Goal: Obtain resource: Download file/media

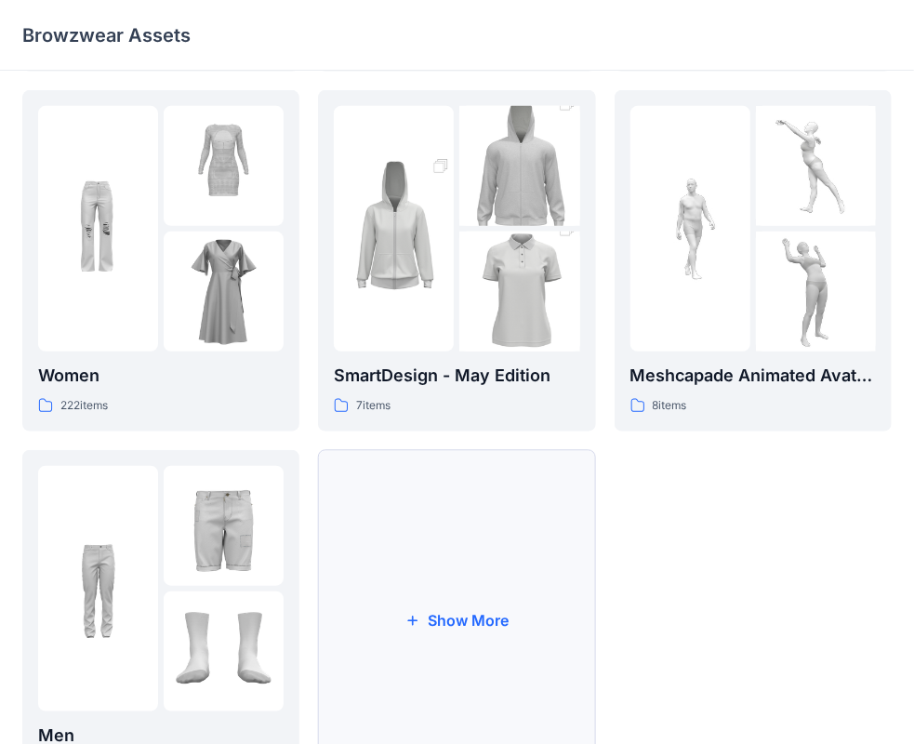
scroll to position [372, 0]
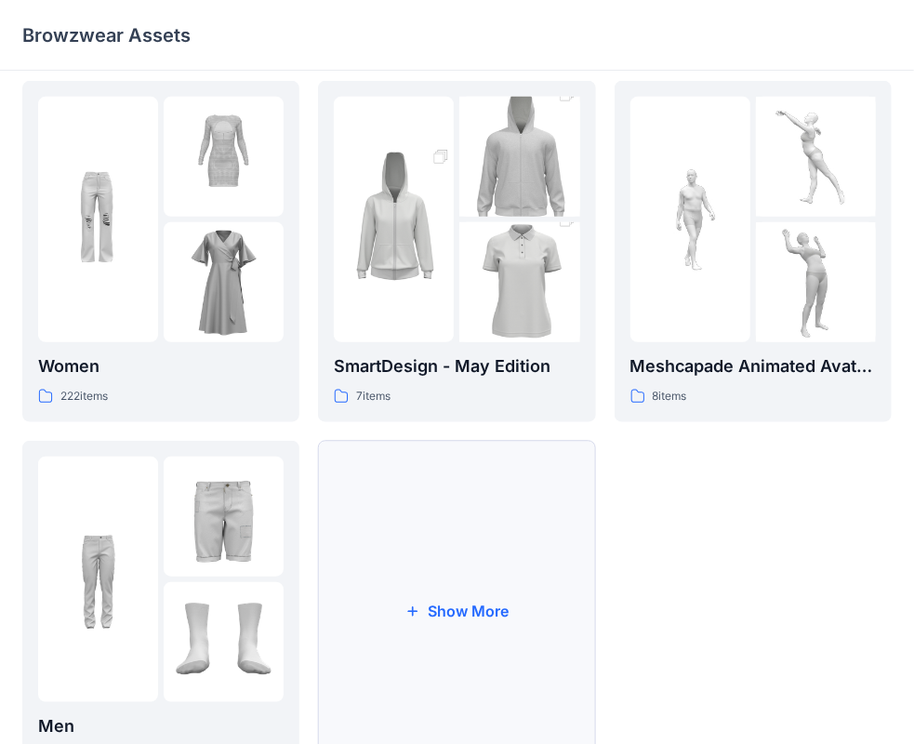
click at [528, 536] on button "Show More" at bounding box center [456, 611] width 277 height 341
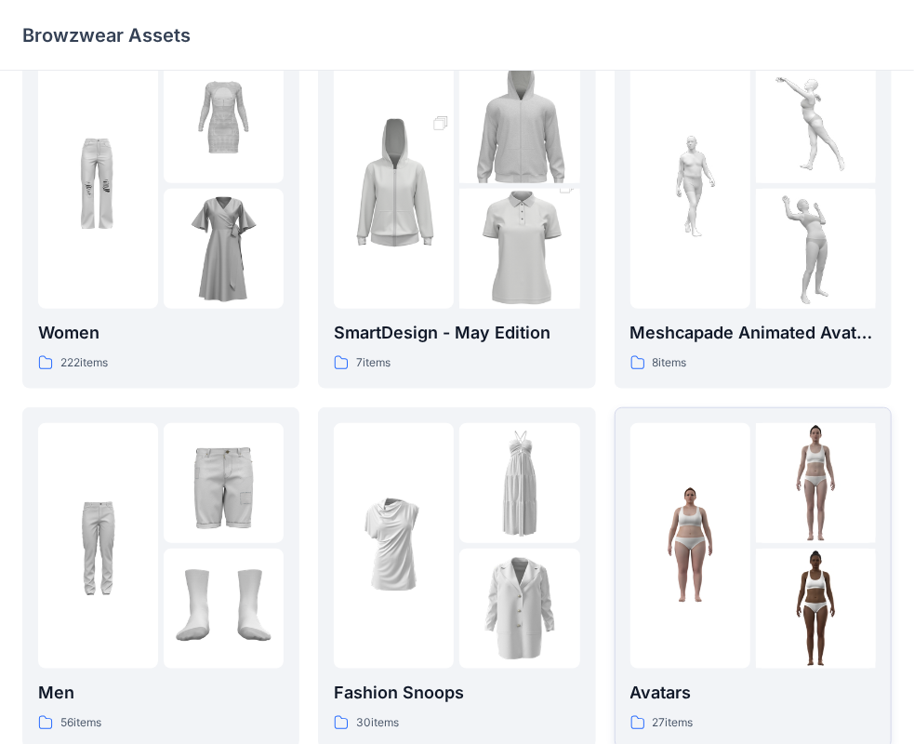
scroll to position [558, 0]
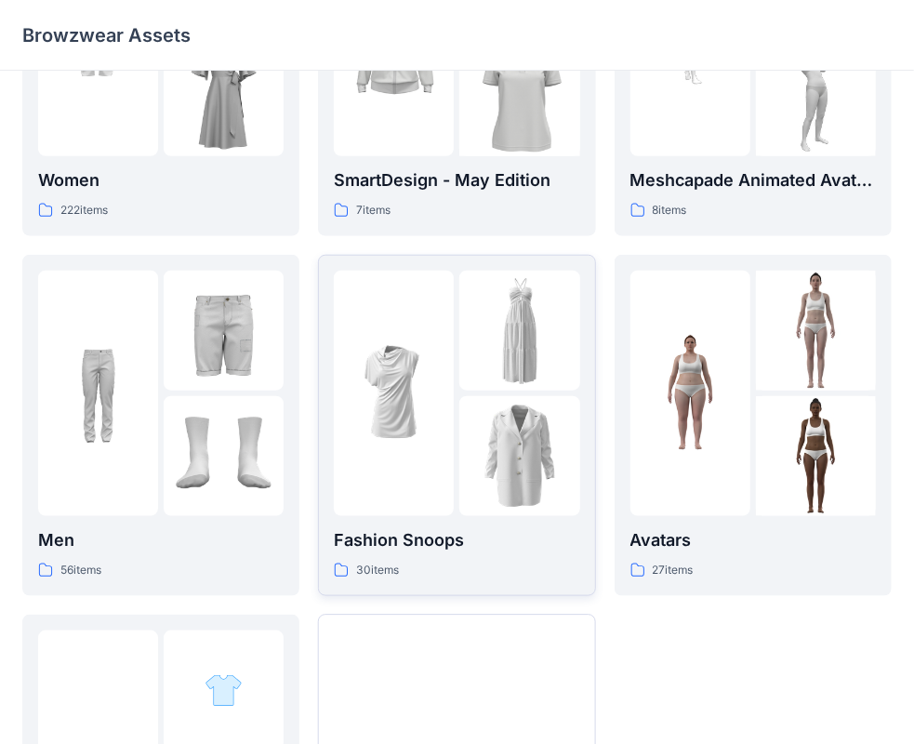
click at [534, 446] on img at bounding box center [519, 456] width 120 height 120
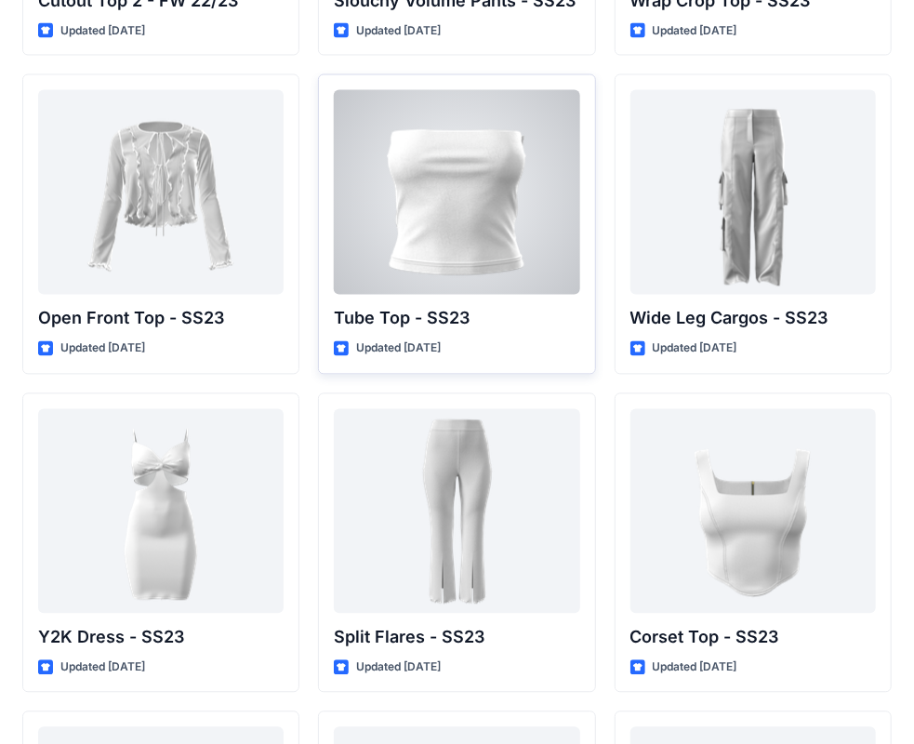
scroll to position [1302, 0]
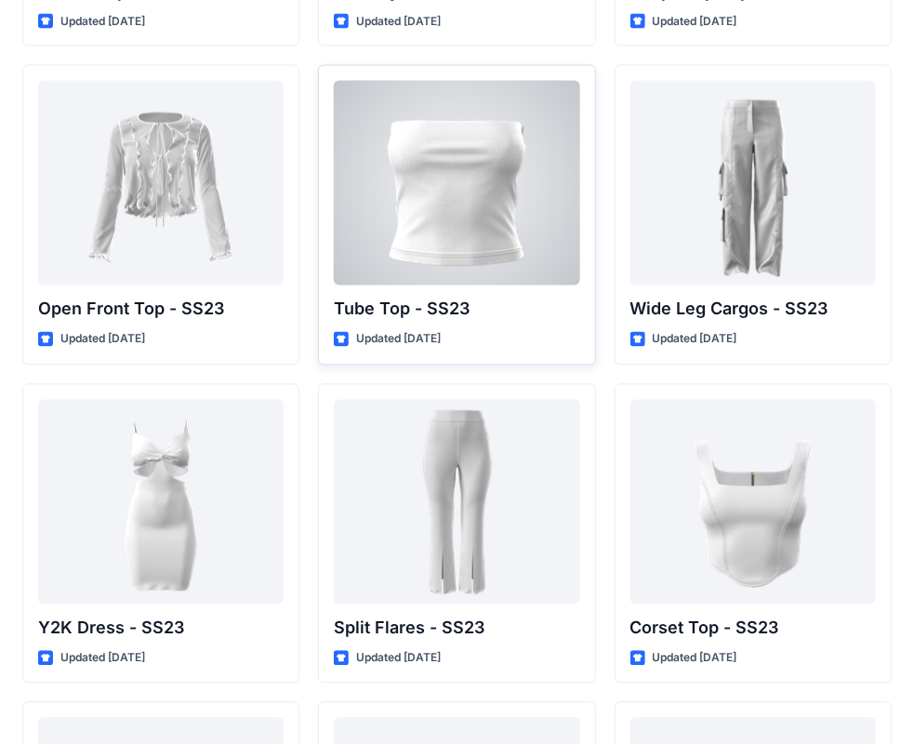
click at [539, 186] on div at bounding box center [457, 183] width 246 height 205
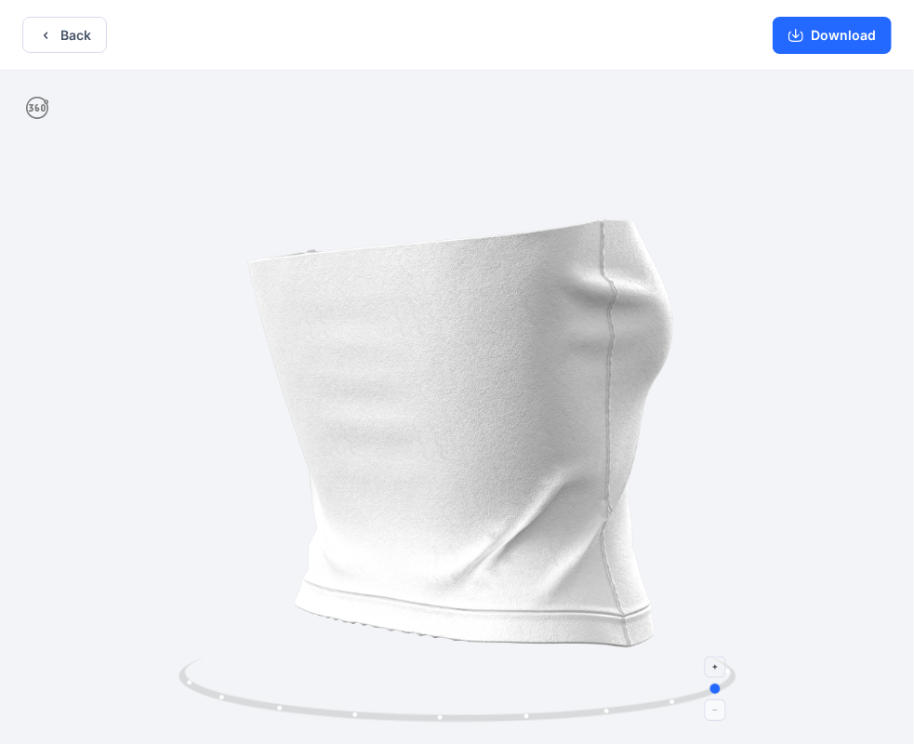
drag, startPoint x: 499, startPoint y: 716, endPoint x: 223, endPoint y: 711, distance: 276.2
click at [212, 719] on icon at bounding box center [460, 692] width 563 height 70
drag, startPoint x: 469, startPoint y: 461, endPoint x: 474, endPoint y: 587, distance: 125.7
click at [474, 587] on div at bounding box center [457, 409] width 914 height 677
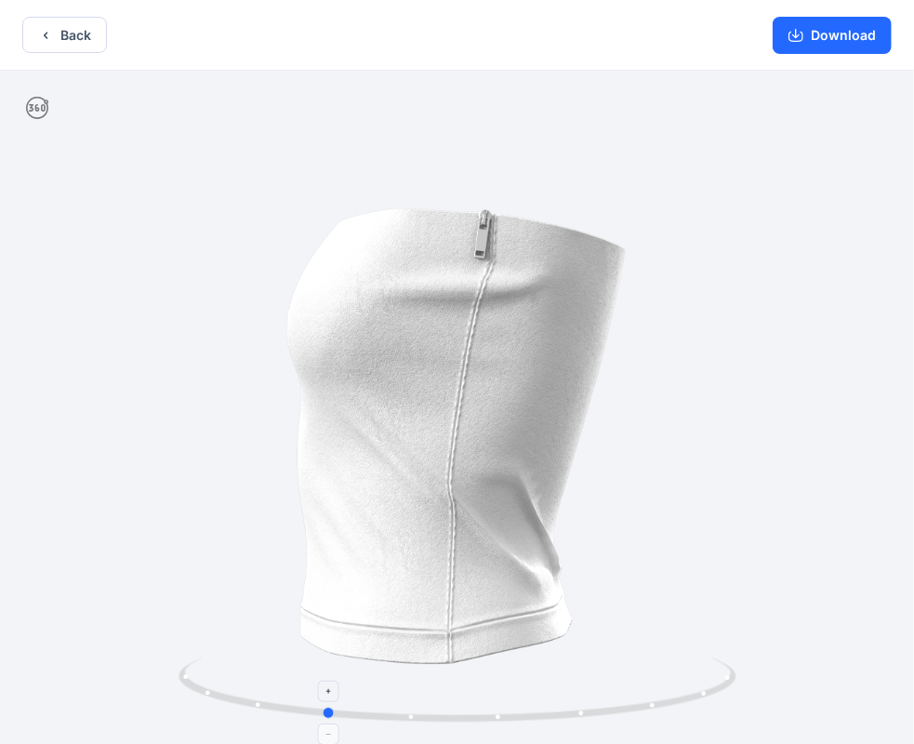
drag, startPoint x: 342, startPoint y: 707, endPoint x: 491, endPoint y: 703, distance: 148.8
click at [491, 703] on icon at bounding box center [460, 692] width 563 height 70
click at [865, 32] on button "Download" at bounding box center [832, 35] width 119 height 37
click at [60, 32] on button "Back" at bounding box center [64, 35] width 85 height 36
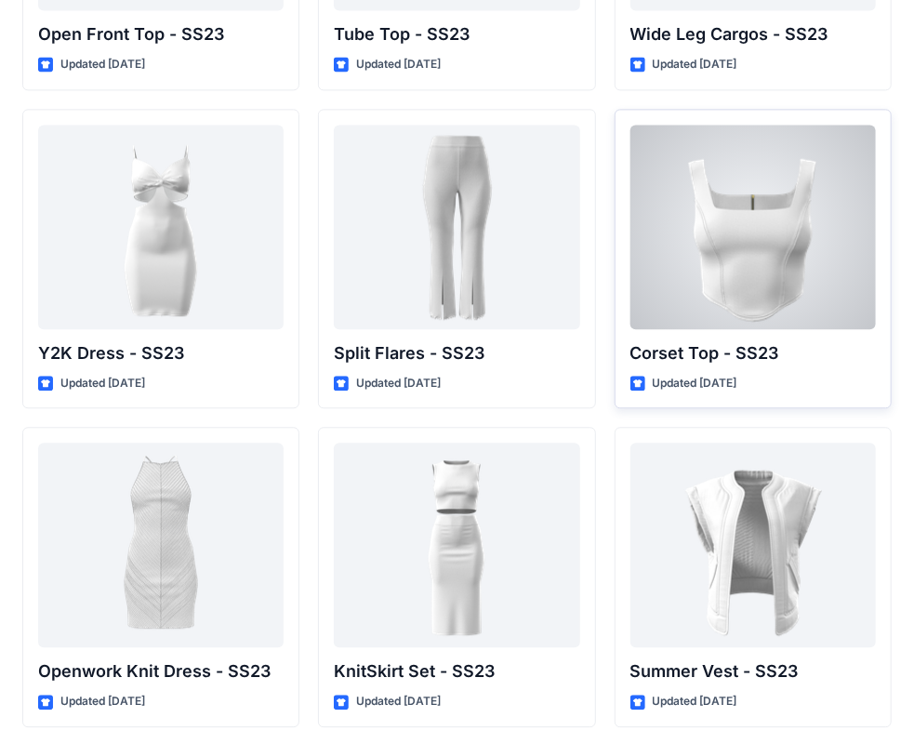
scroll to position [1581, 0]
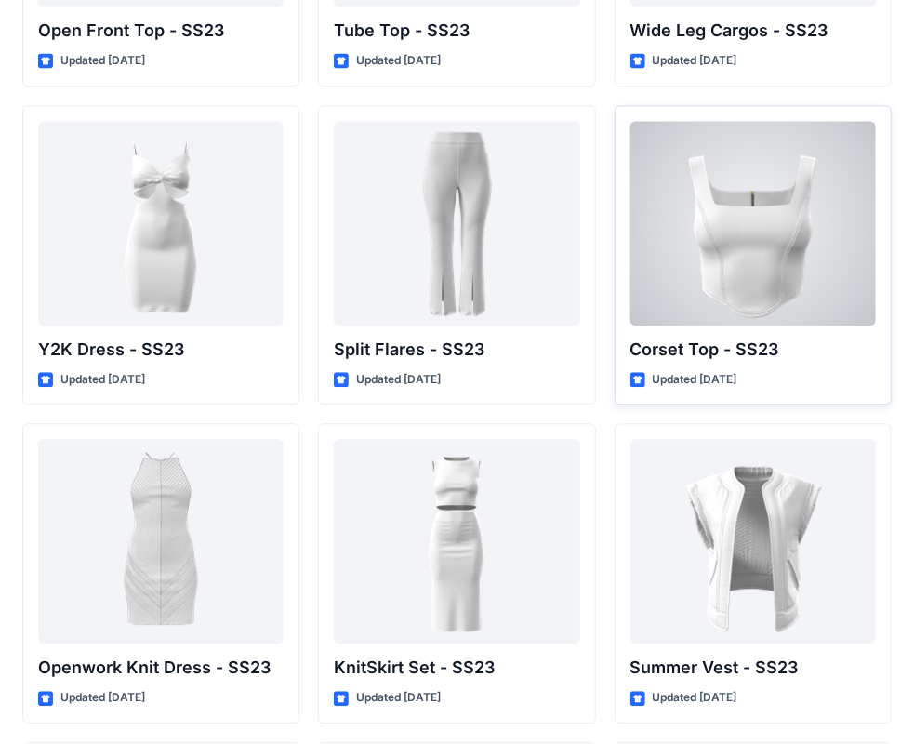
click at [803, 222] on div at bounding box center [754, 223] width 246 height 205
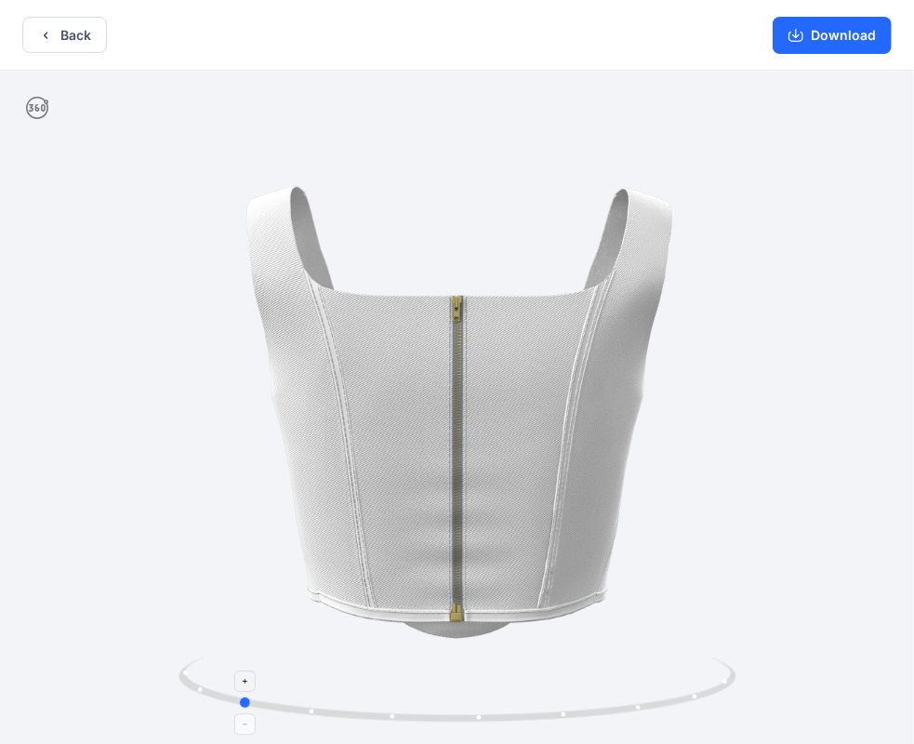
drag, startPoint x: 484, startPoint y: 714, endPoint x: 264, endPoint y: 692, distance: 220.6
click at [264, 692] on icon at bounding box center [460, 692] width 563 height 70
click at [76, 41] on button "Back" at bounding box center [64, 35] width 85 height 36
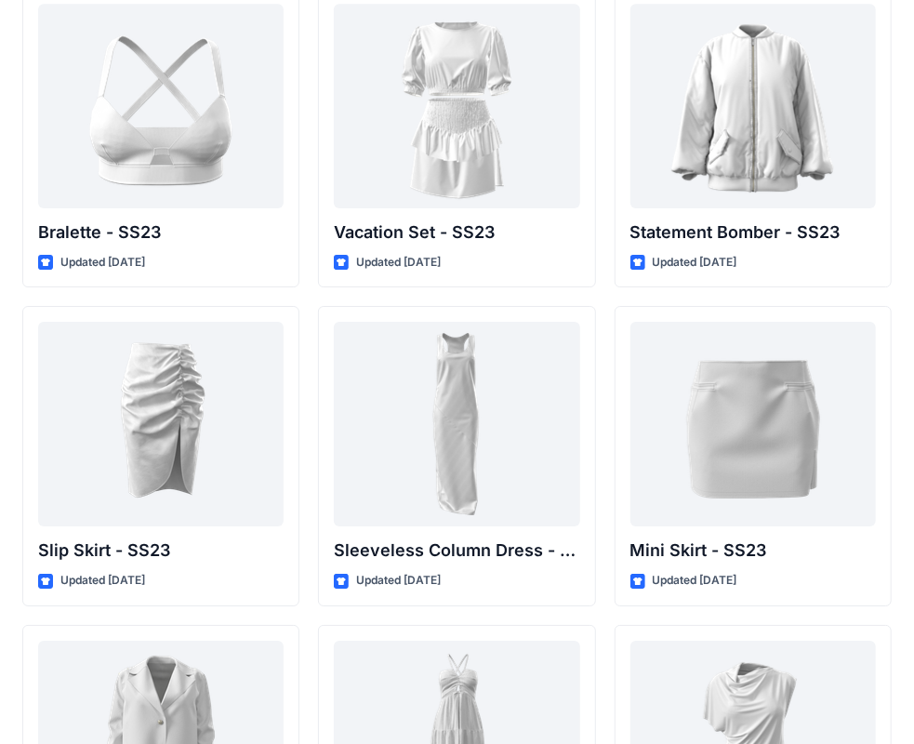
scroll to position [1963, 0]
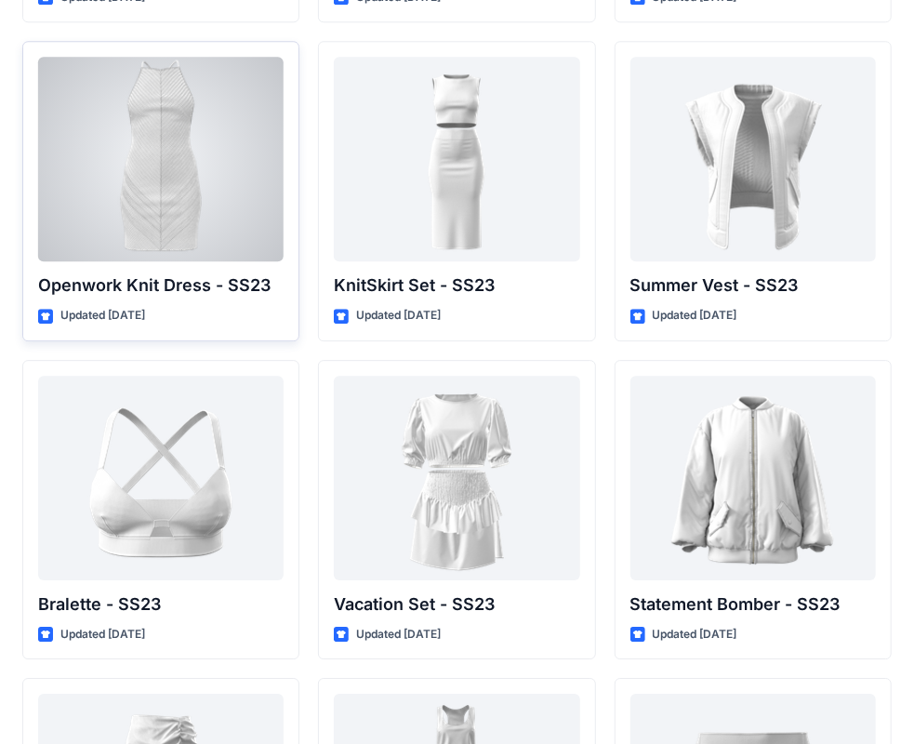
click at [160, 119] on div at bounding box center [161, 159] width 246 height 205
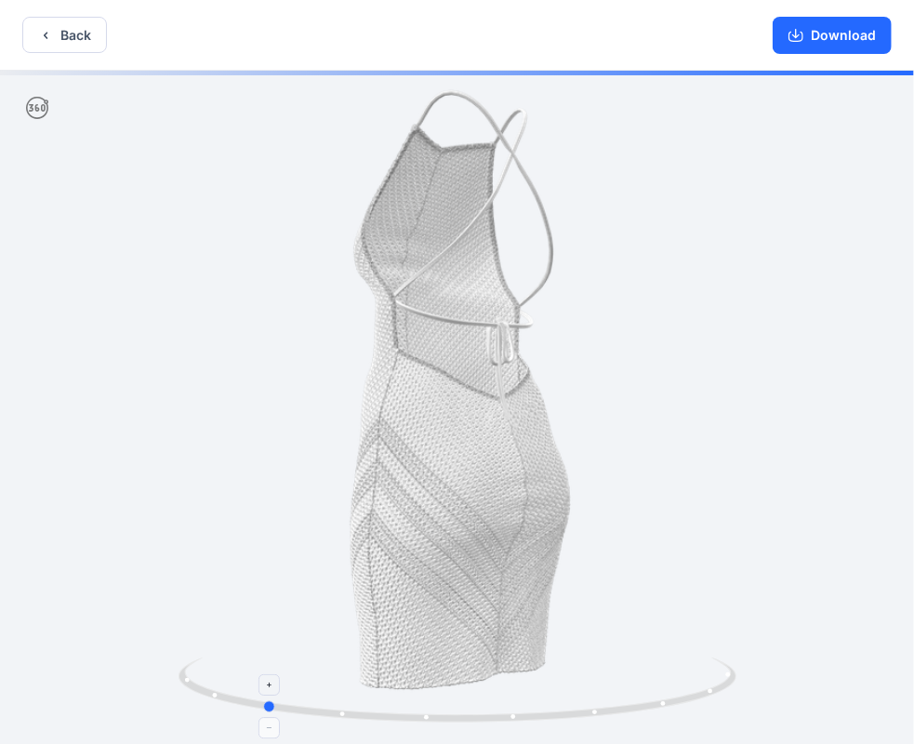
drag, startPoint x: 450, startPoint y: 705, endPoint x: 253, endPoint y: 696, distance: 197.4
click at [253, 696] on icon at bounding box center [460, 692] width 563 height 70
click at [61, 33] on button "Back" at bounding box center [64, 35] width 85 height 36
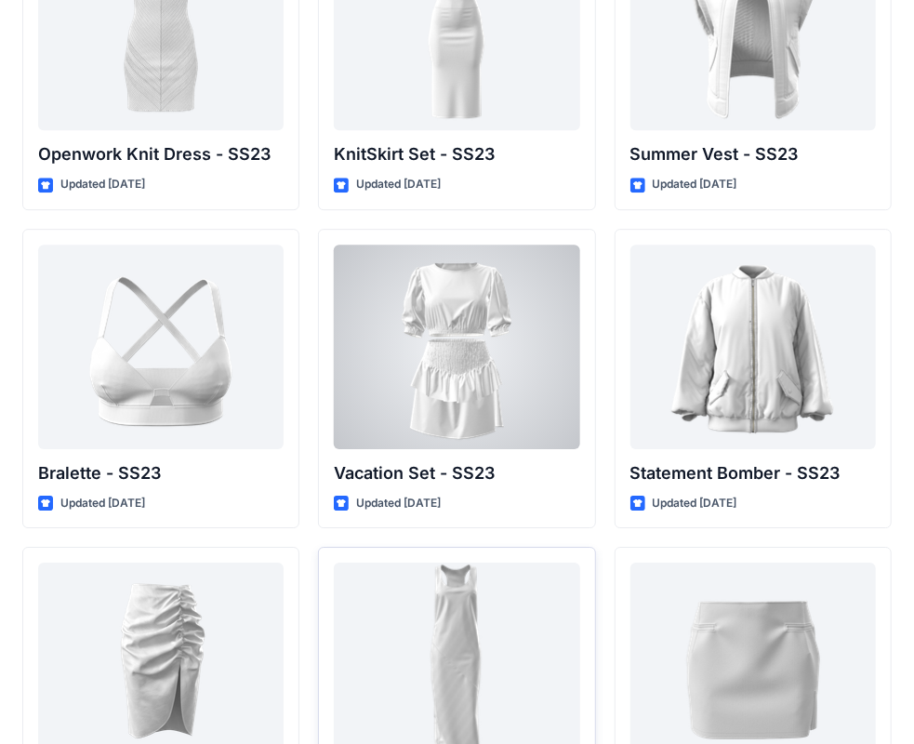
scroll to position [2066, 0]
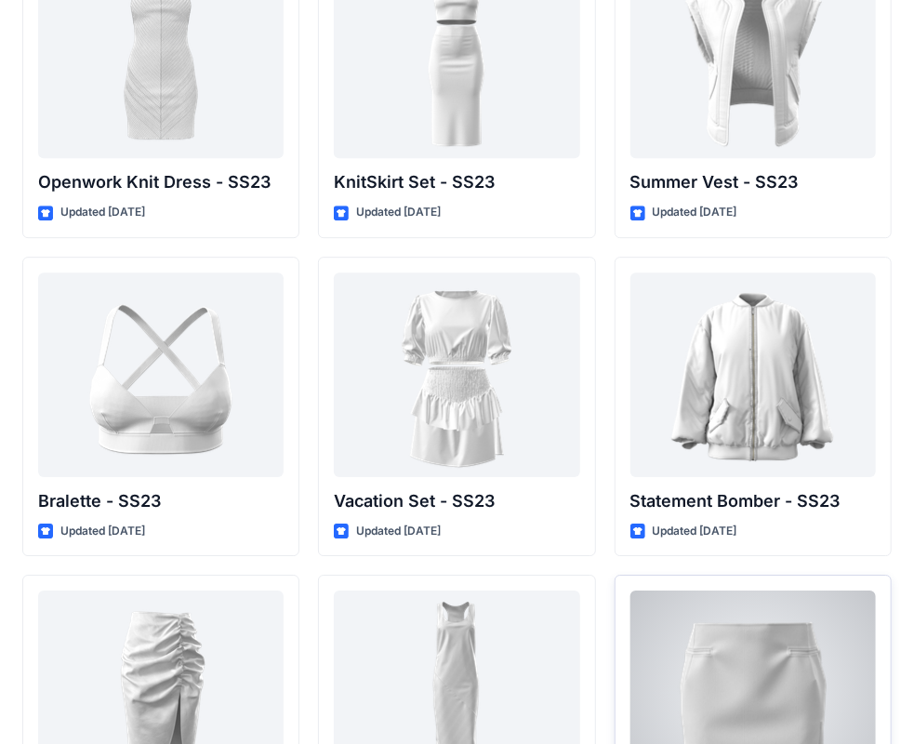
click at [755, 657] on div at bounding box center [754, 693] width 246 height 205
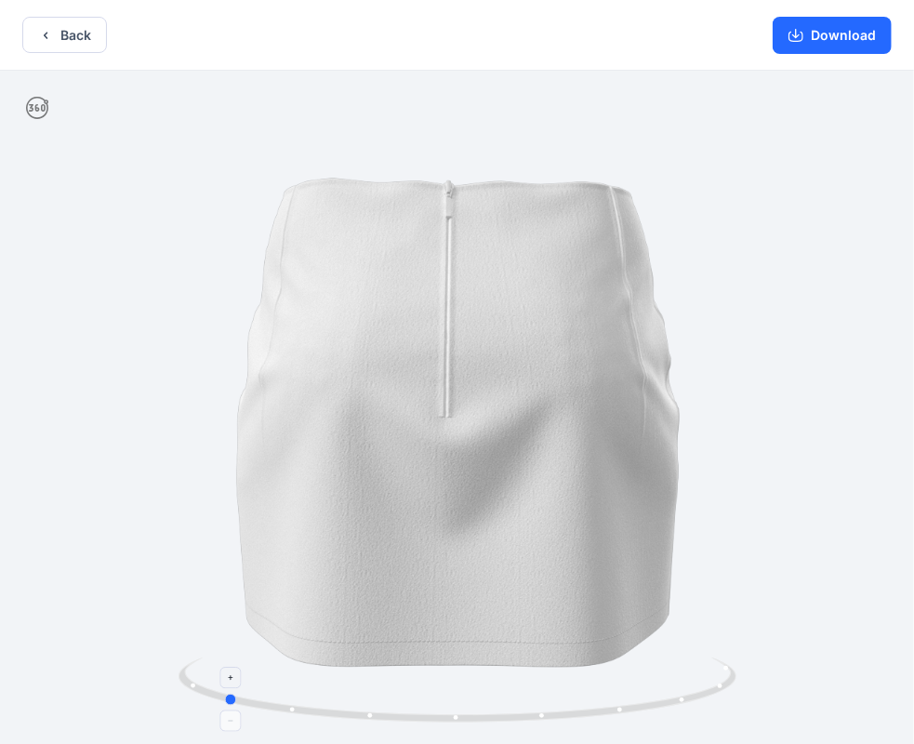
drag, startPoint x: 549, startPoint y: 702, endPoint x: 345, endPoint y: 697, distance: 203.7
click at [345, 697] on icon at bounding box center [460, 692] width 563 height 70
click at [843, 34] on button "Download" at bounding box center [832, 35] width 119 height 37
